Goal: Information Seeking & Learning: Compare options

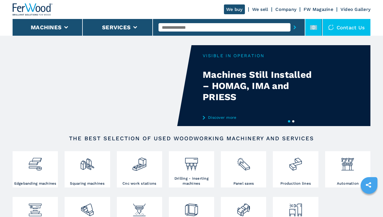
click at [314, 28] on rect at bounding box center [313, 27] width 7 height 5
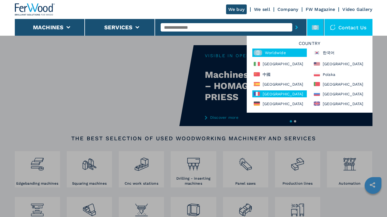
click at [273, 95] on div "France" at bounding box center [279, 94] width 55 height 7
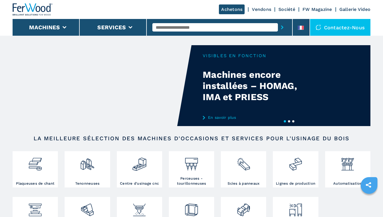
click at [206, 26] on input "text" at bounding box center [214, 27] width 125 height 8
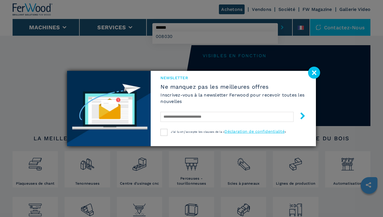
type input "******"
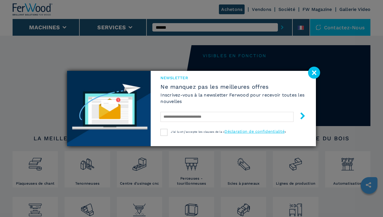
click at [174, 35] on div "Newsletter Ne manquez pas les meilleures offres Inscrivez-vous à la newsletter …" at bounding box center [191, 108] width 383 height 217
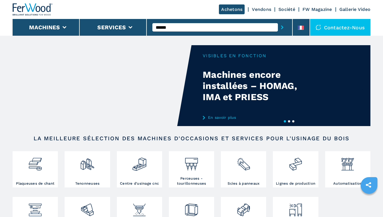
click at [283, 26] on icon "submit-button" at bounding box center [282, 27] width 3 height 4
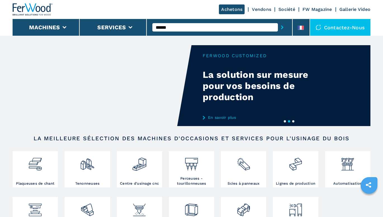
click at [281, 27] on icon "submit-button" at bounding box center [282, 27] width 3 height 4
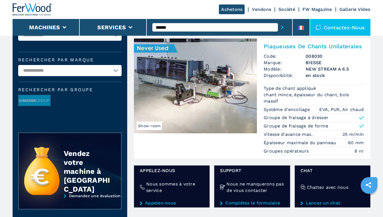
scroll to position [28, 0]
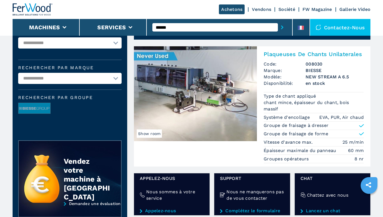
click at [221, 108] on img at bounding box center [195, 93] width 123 height 95
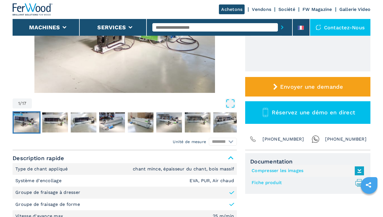
scroll to position [168, 0]
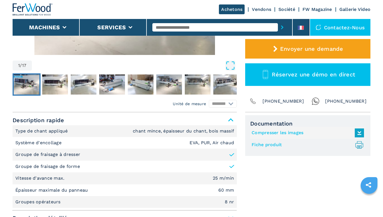
click at [267, 145] on link "Fiche produit .prefix__st0{stroke-linecap:round;stroke-linejoin:round}.prefix__…" at bounding box center [307, 145] width 110 height 9
click at [268, 134] on link "Compresser les images" at bounding box center [307, 133] width 110 height 9
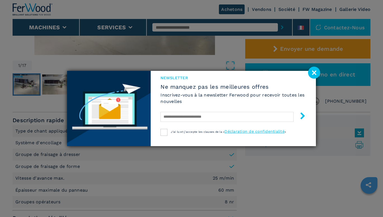
click at [312, 72] on image at bounding box center [314, 73] width 12 height 12
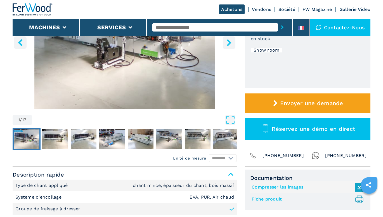
scroll to position [84, 0]
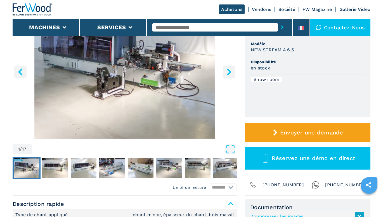
click at [212, 29] on input "text" at bounding box center [214, 27] width 125 height 8
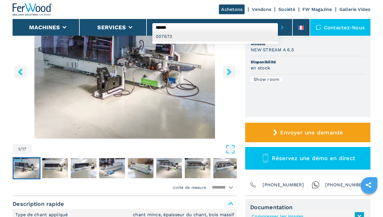
type input "******"
click at [193, 35] on div "007673" at bounding box center [214, 37] width 125 height 10
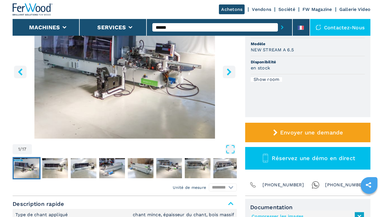
scroll to position [0, 0]
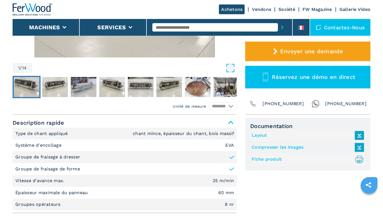
scroll to position [168, 0]
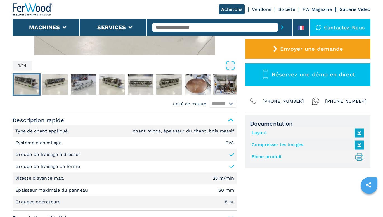
click at [269, 157] on link "Fiche produit .prefix__st0{stroke-linecap:round;stroke-linejoin:round}.prefix__…" at bounding box center [307, 157] width 110 height 9
click at [275, 145] on link "Compresser les images" at bounding box center [307, 145] width 110 height 9
click at [256, 133] on link "Layout" at bounding box center [307, 133] width 110 height 9
click at [208, 27] on input "text" at bounding box center [214, 27] width 125 height 8
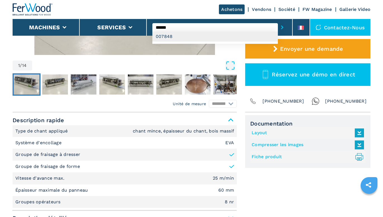
click at [200, 38] on div "007848" at bounding box center [214, 37] width 125 height 10
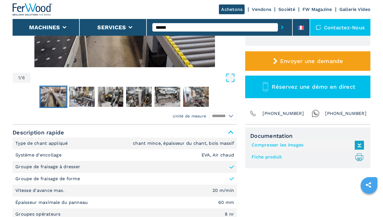
scroll to position [168, 0]
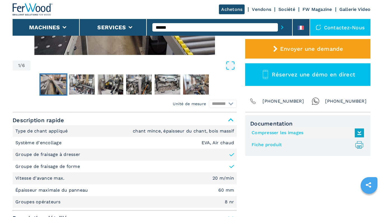
click at [276, 145] on link "Fiche produit .prefix__st0{stroke-linecap:round;stroke-linejoin:round}.prefix__…" at bounding box center [307, 145] width 110 height 9
click at [284, 134] on link "Compresser les images" at bounding box center [307, 133] width 110 height 9
click at [257, 160] on div "Documentation Compresser les images Fiche produit .prefix__st0{stroke-linecap:r…" at bounding box center [307, 172] width 125 height 114
click at [178, 25] on input "******" at bounding box center [214, 27] width 125 height 8
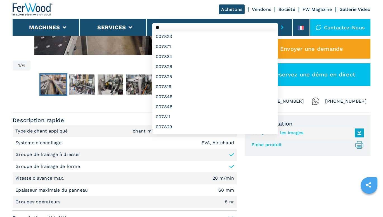
type input "*"
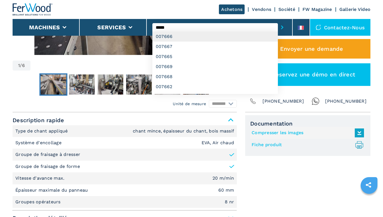
click at [173, 36] on div "007666" at bounding box center [214, 37] width 125 height 10
type input "******"
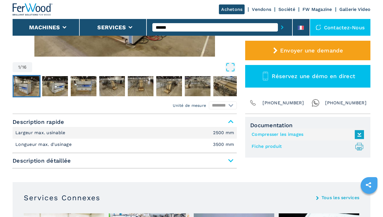
scroll to position [168, 0]
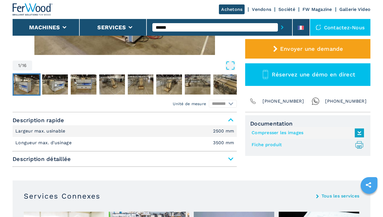
click at [277, 148] on link "Fiche produit .prefix__st0{stroke-linecap:round;stroke-linejoin:round}.prefix__…" at bounding box center [307, 145] width 110 height 9
click at [290, 131] on link "Compresser les images" at bounding box center [307, 133] width 110 height 9
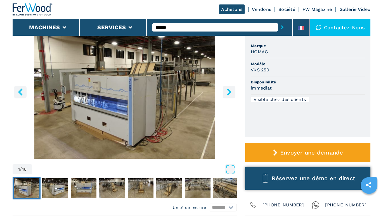
scroll to position [56, 0]
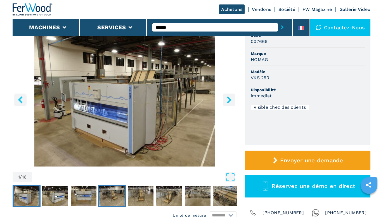
click at [106, 193] on img "Go to Slide 4" at bounding box center [112, 196] width 26 height 20
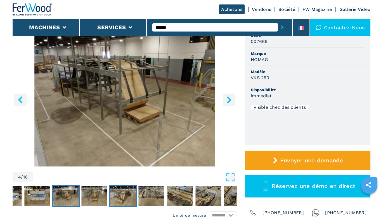
click at [131, 194] on img "Go to Slide 6" at bounding box center [123, 196] width 26 height 20
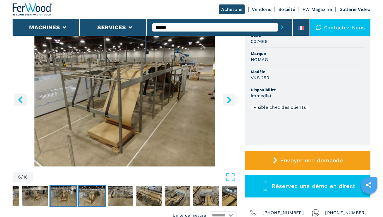
click at [68, 198] on img "Go to Slide 5" at bounding box center [64, 196] width 26 height 20
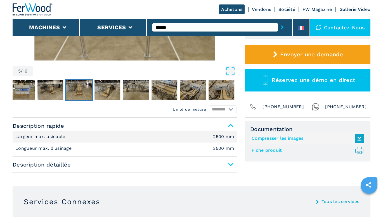
scroll to position [168, 0]
